Goal: Information Seeking & Learning: Find specific page/section

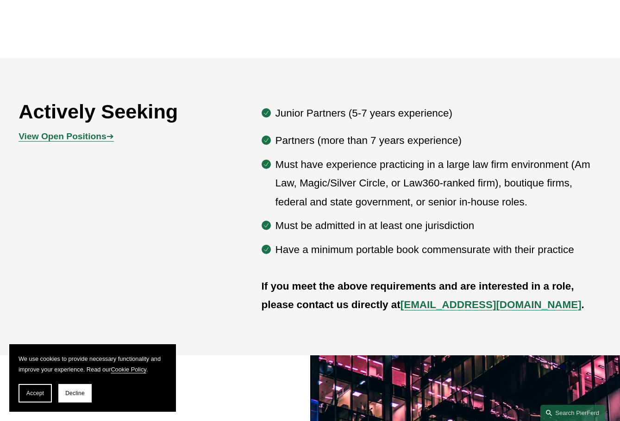
scroll to position [463, 0]
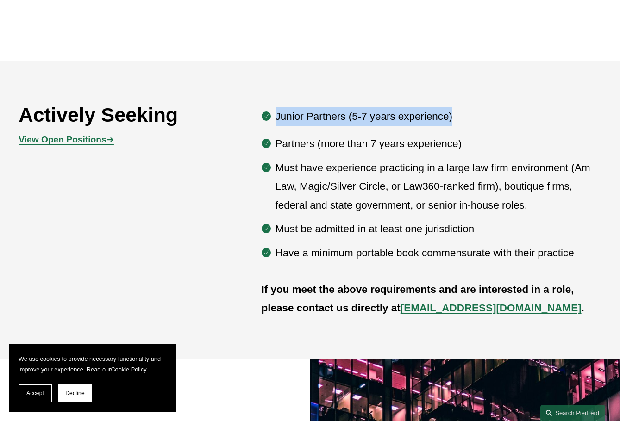
drag, startPoint x: 278, startPoint y: 118, endPoint x: 467, endPoint y: 124, distance: 189.1
click at [467, 124] on p "Junior Partners (5-7 years experience)" at bounding box center [439, 116] width 326 height 19
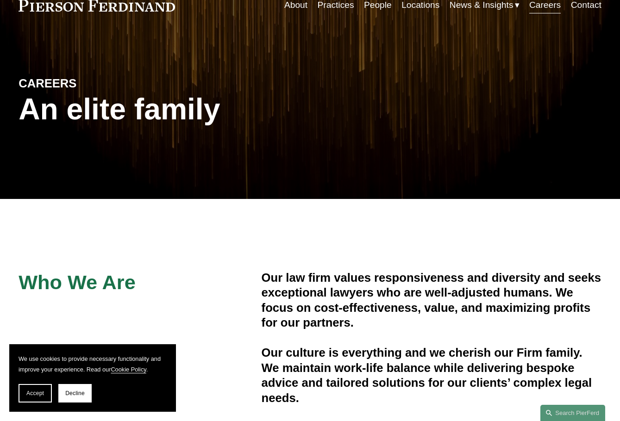
scroll to position [0, 0]
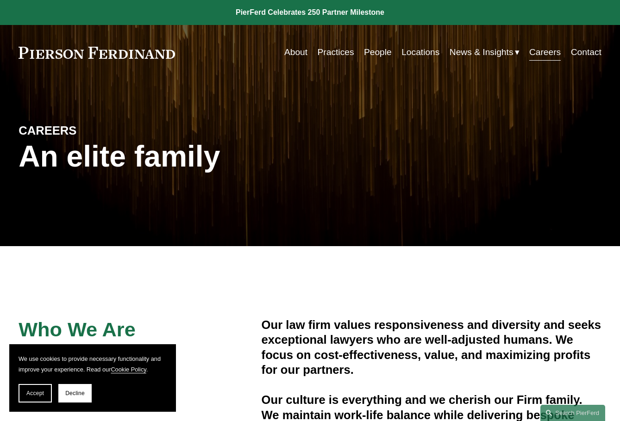
click at [329, 50] on link "Practices" at bounding box center [336, 53] width 37 height 18
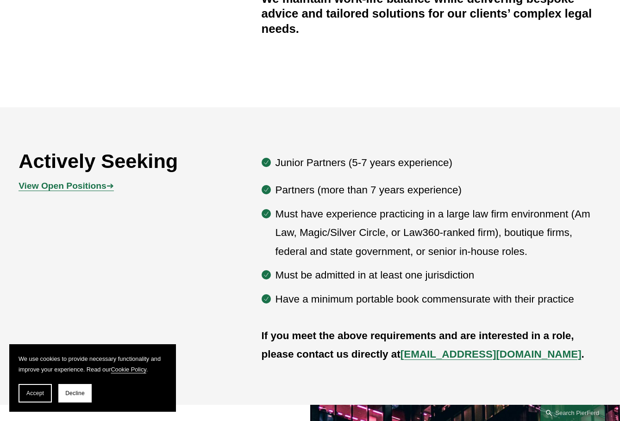
click at [337, 184] on p "Partners (more than 7 years experience)" at bounding box center [439, 190] width 326 height 19
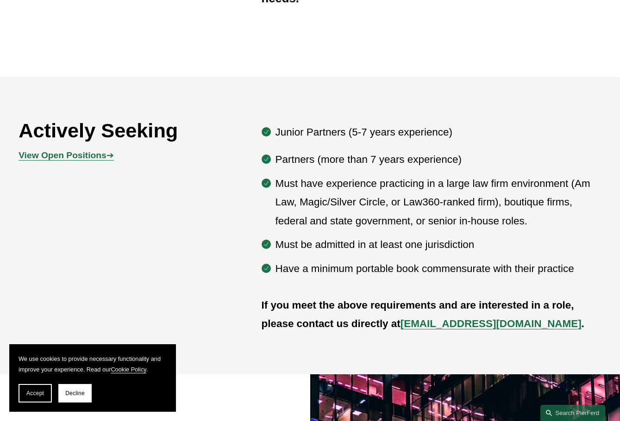
scroll to position [463, 0]
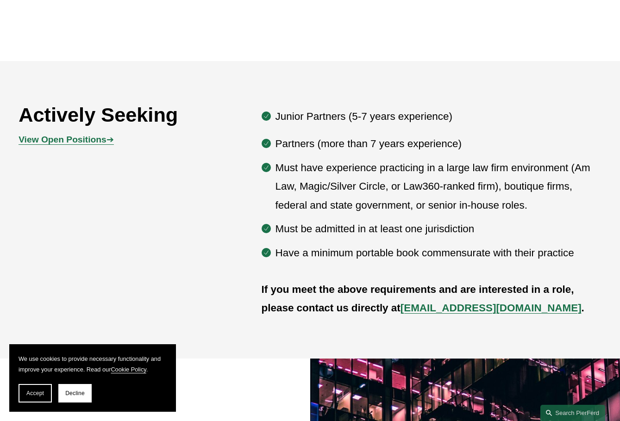
click at [79, 144] on strong "View Open Positions" at bounding box center [63, 140] width 88 height 10
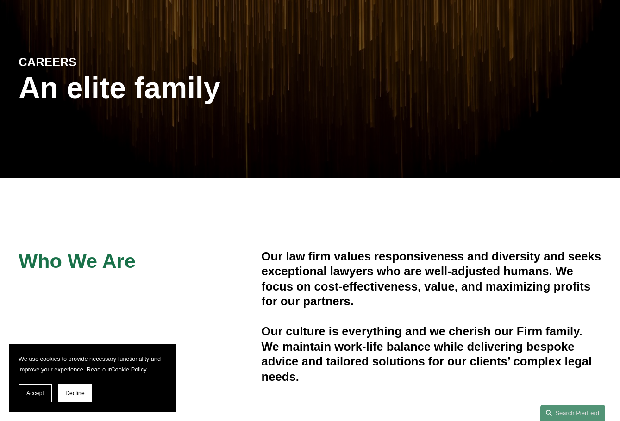
scroll to position [0, 0]
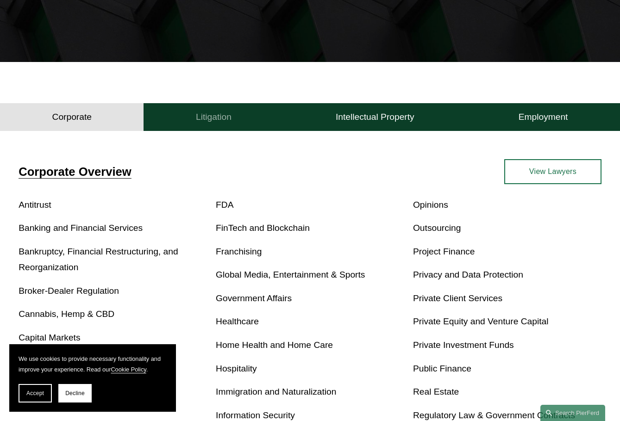
scroll to position [185, 0]
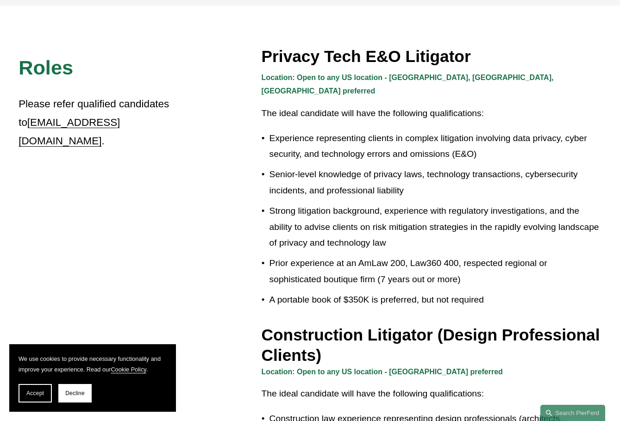
scroll to position [232, 0]
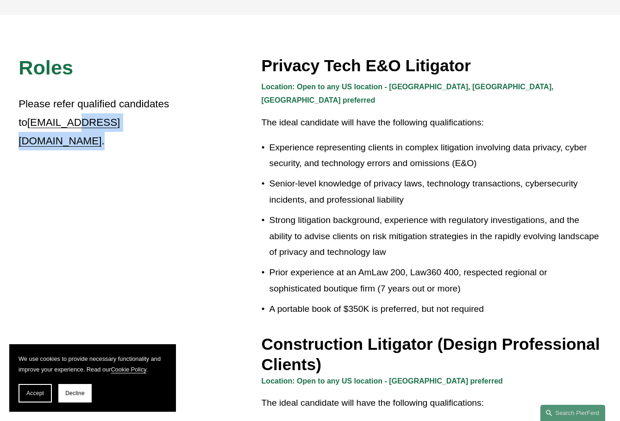
drag, startPoint x: 153, startPoint y: 132, endPoint x: 62, endPoint y: 121, distance: 91.9
click at [62, 121] on p "Please refer qualified candidates to recruit@pierferd.com ." at bounding box center [104, 123] width 170 height 56
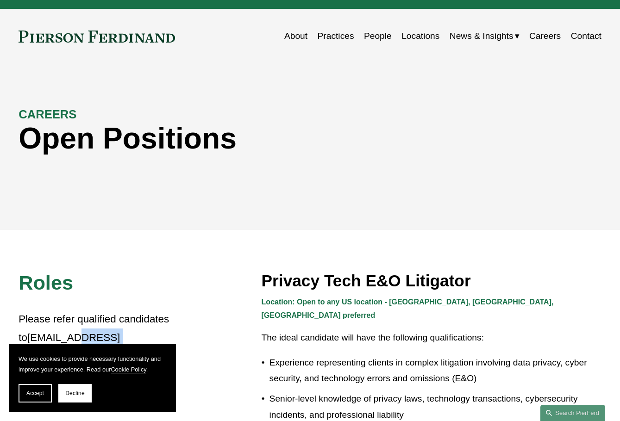
scroll to position [0, 0]
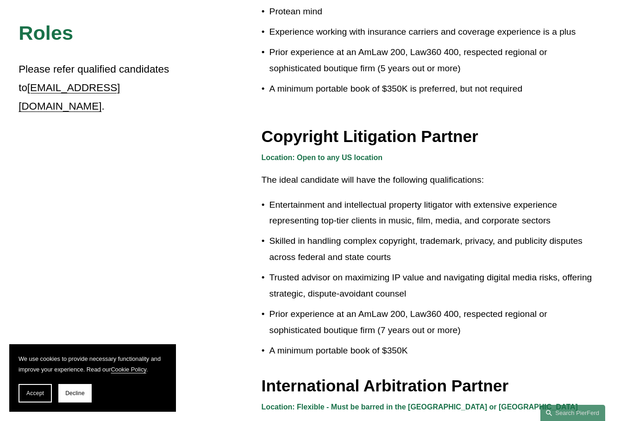
scroll to position [787, 0]
